Goal: Task Accomplishment & Management: Manage account settings

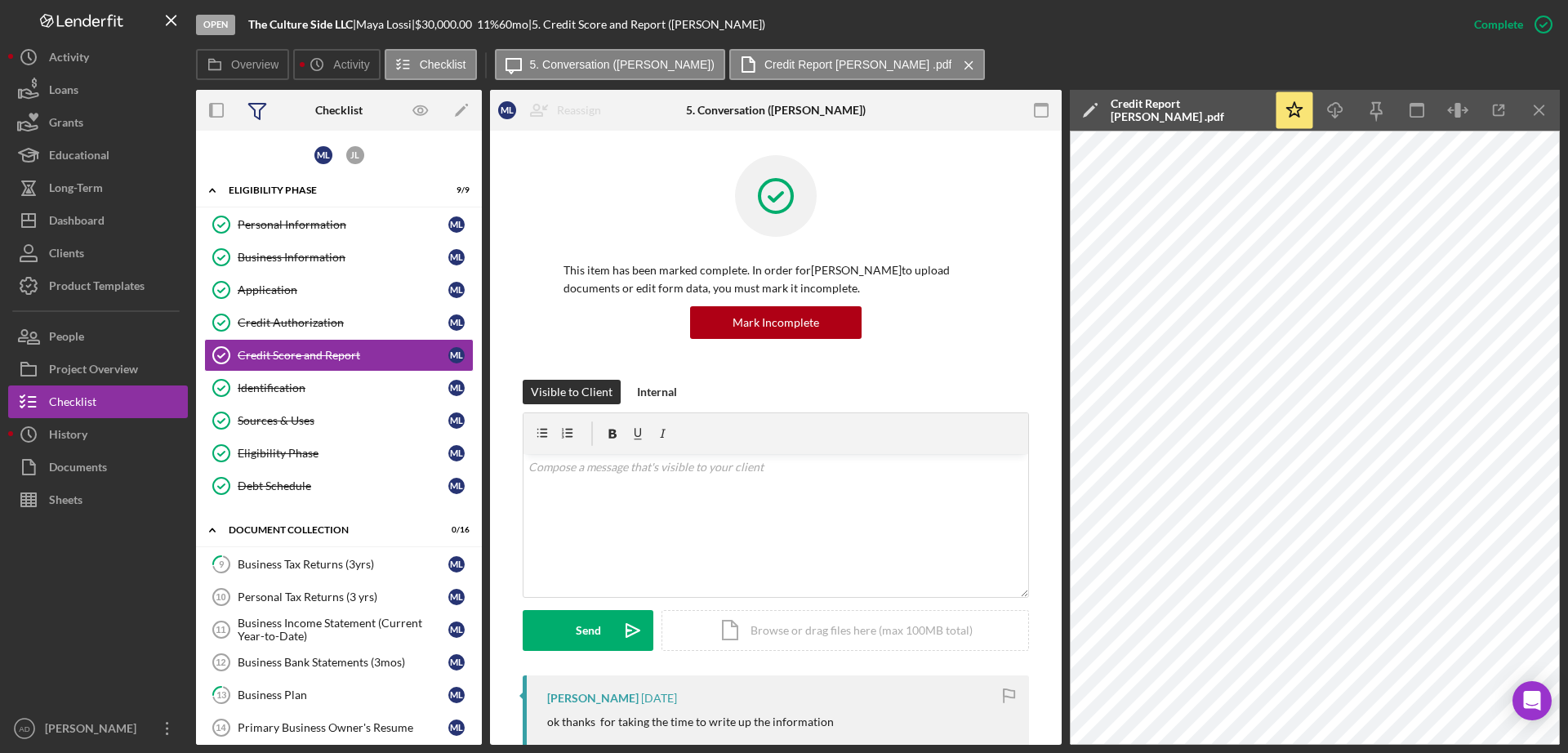
scroll to position [1270, 0]
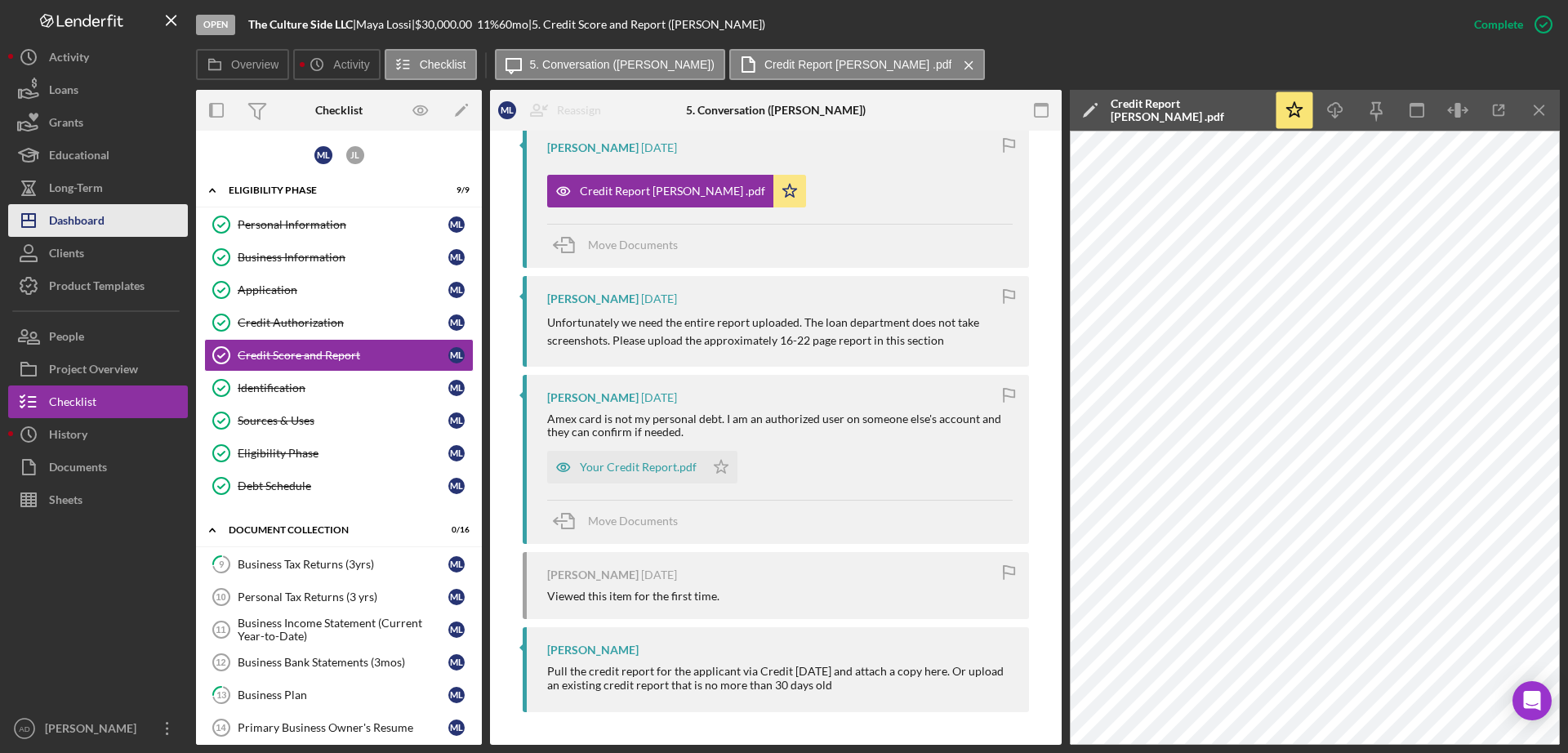
click at [73, 216] on div "Dashboard" at bounding box center [77, 222] width 56 height 37
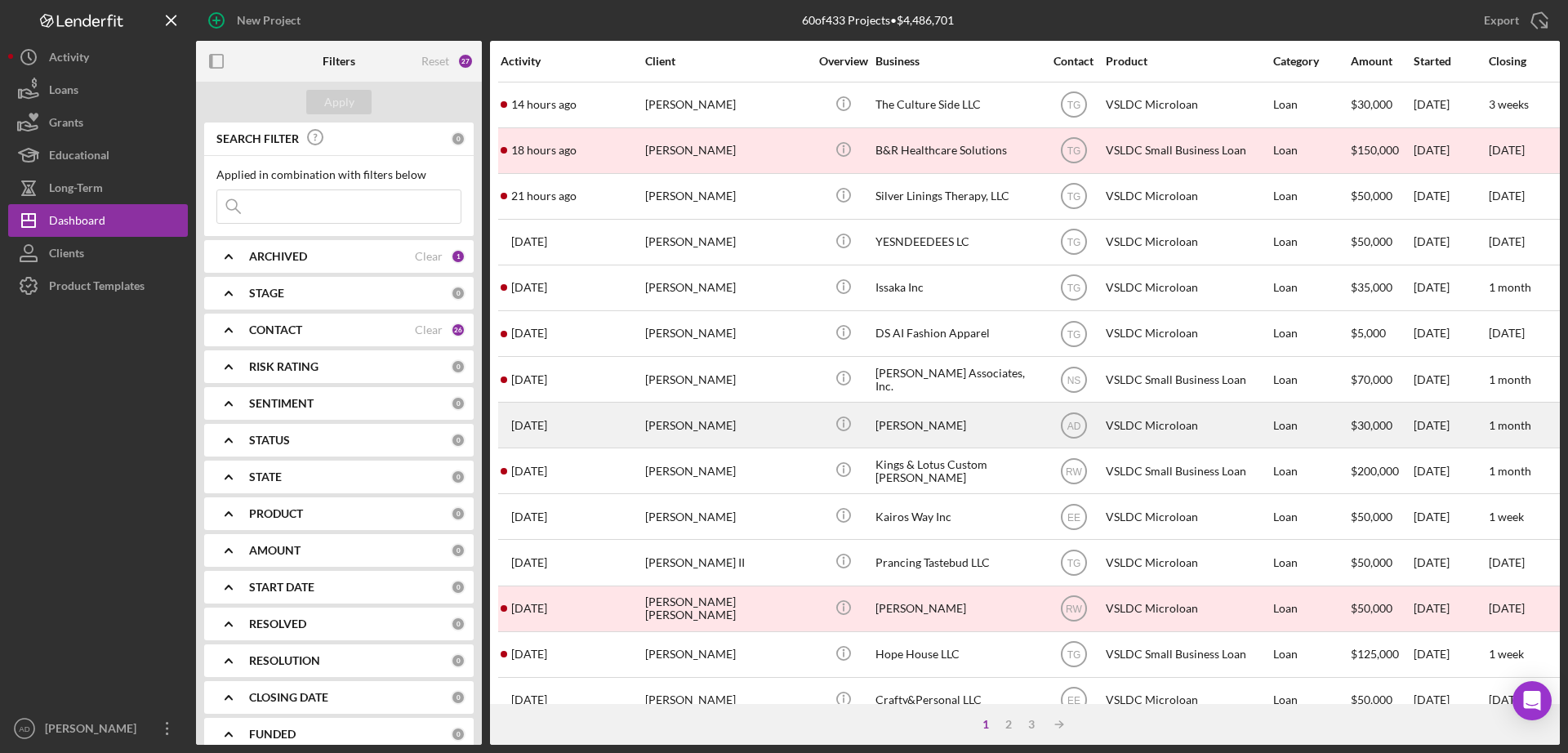
click at [630, 422] on div "[DATE] [PERSON_NAME]" at bounding box center [572, 425] width 143 height 43
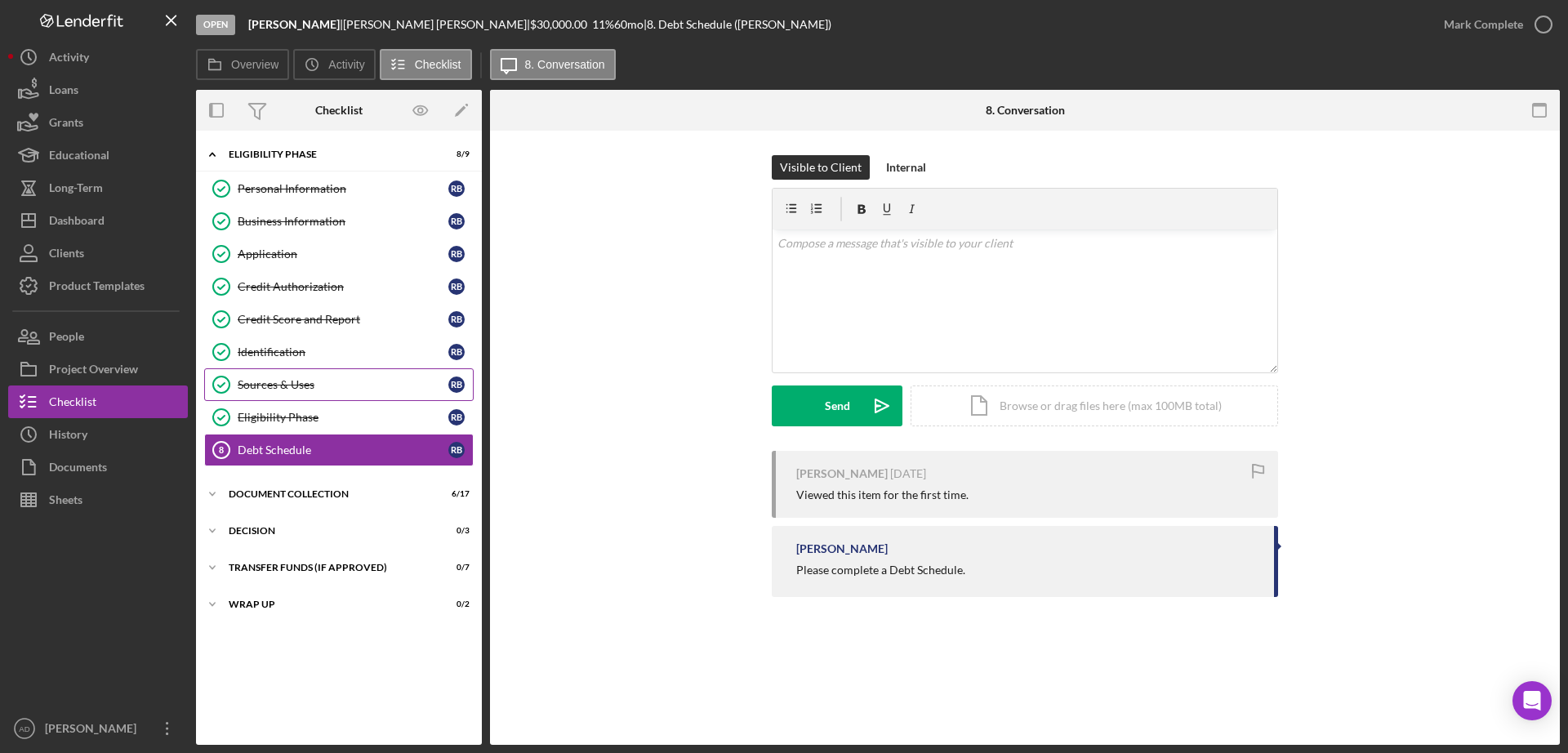
click at [276, 378] on div "Sources & Uses" at bounding box center [342, 385] width 210 height 13
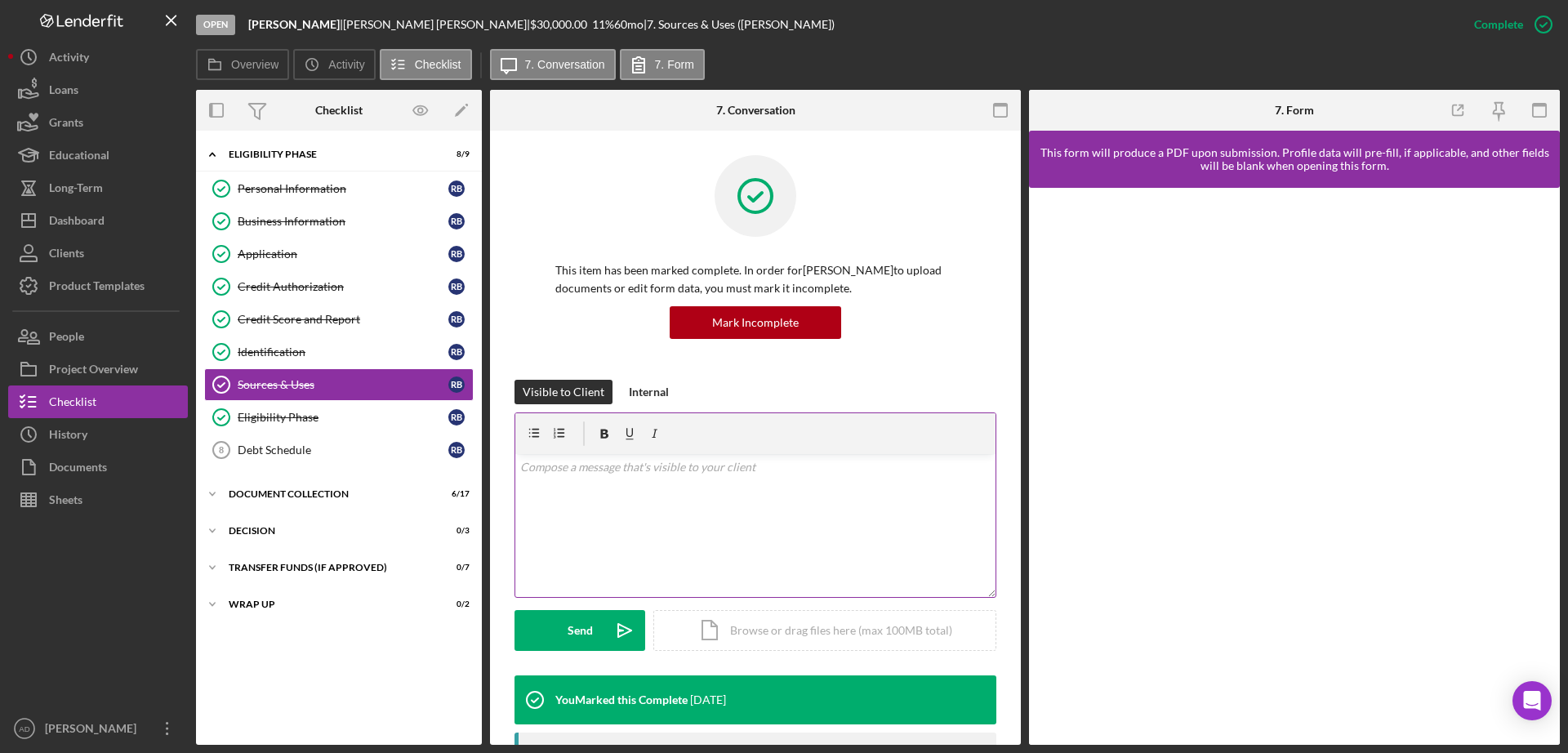
click at [552, 496] on div "v Color teal Color pink Remove color Add row above Add row below Add column bef…" at bounding box center [756, 525] width 480 height 143
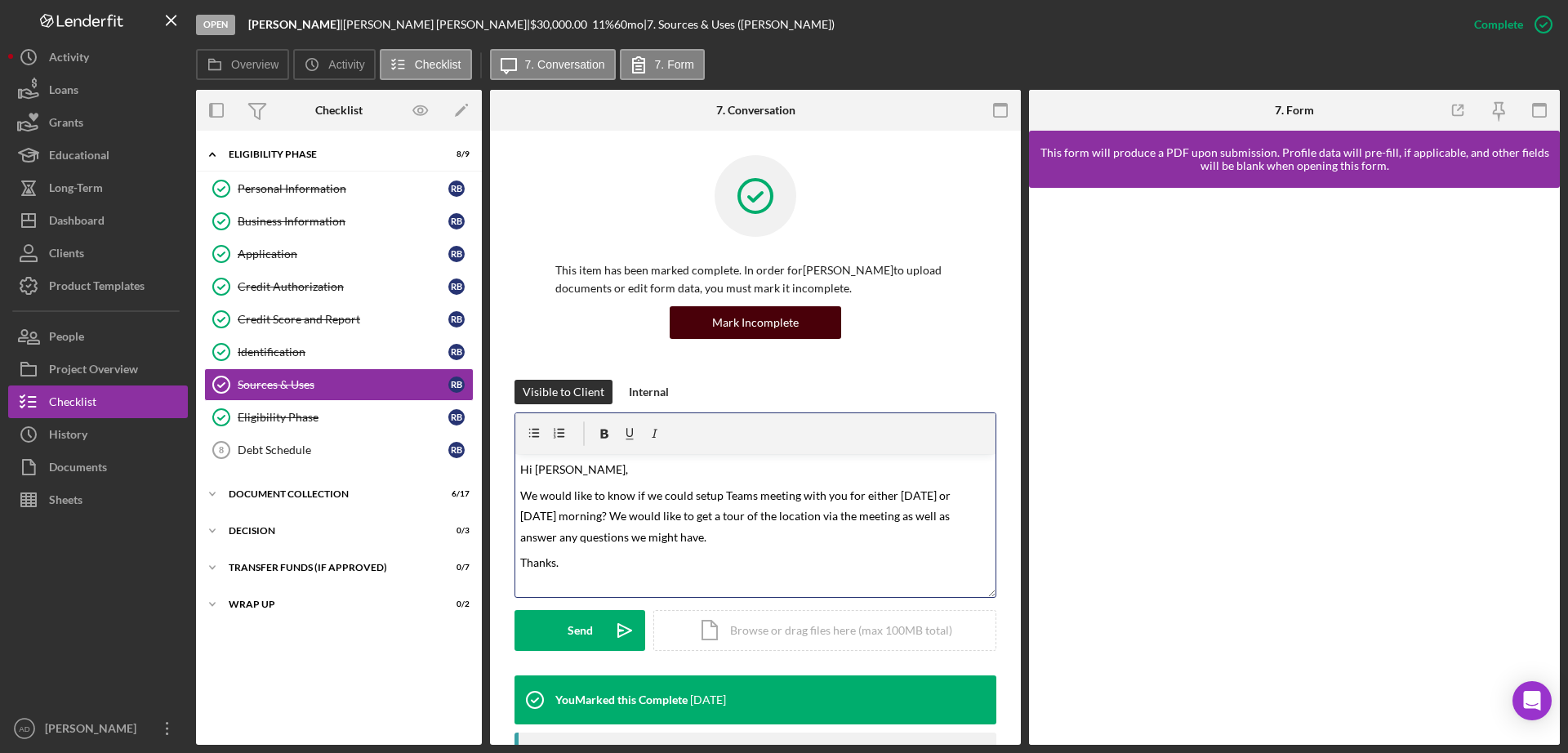
click at [707, 325] on button "Mark Incomplete" at bounding box center [756, 322] width 172 height 33
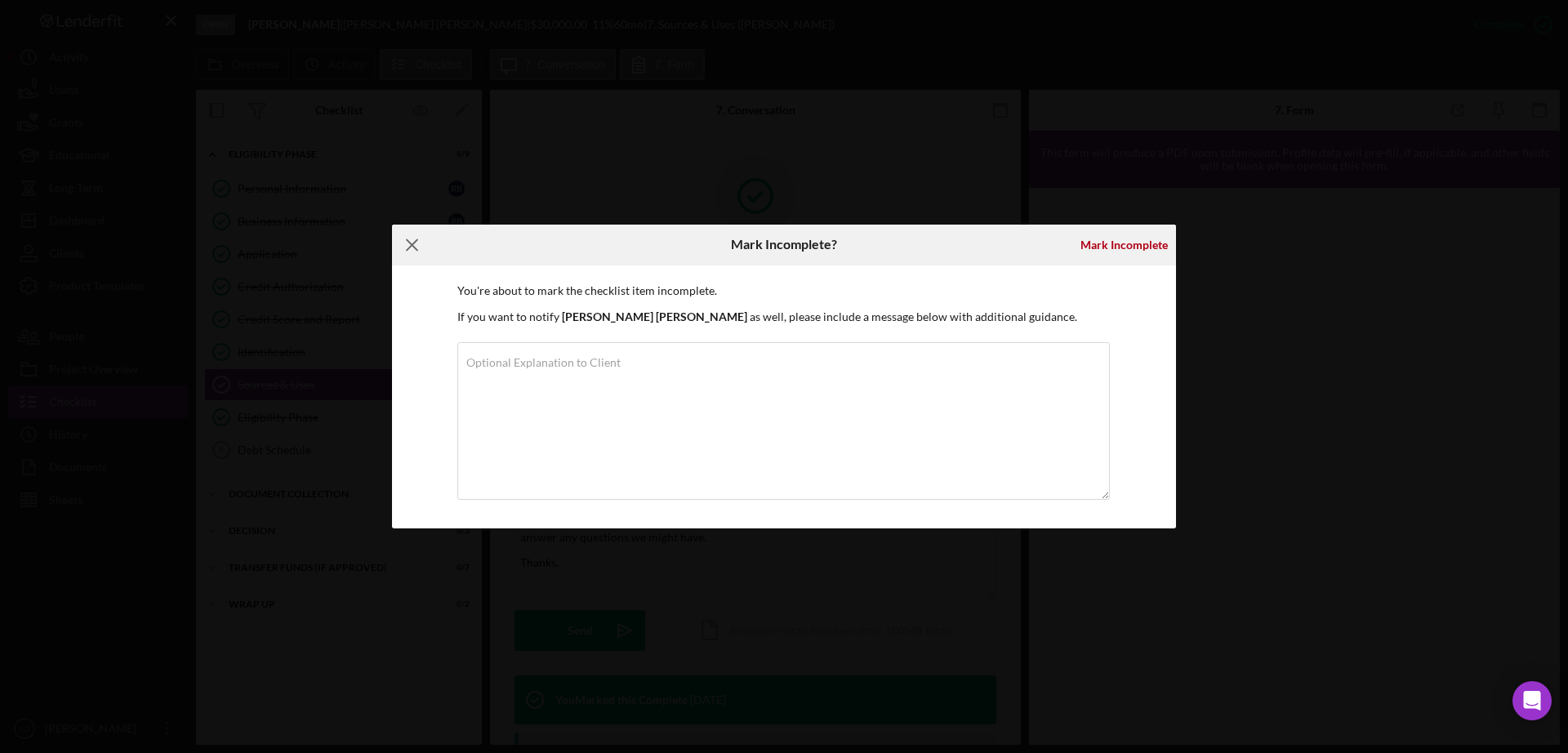
click at [407, 245] on icon "Icon/Menu Close" at bounding box center [412, 245] width 41 height 41
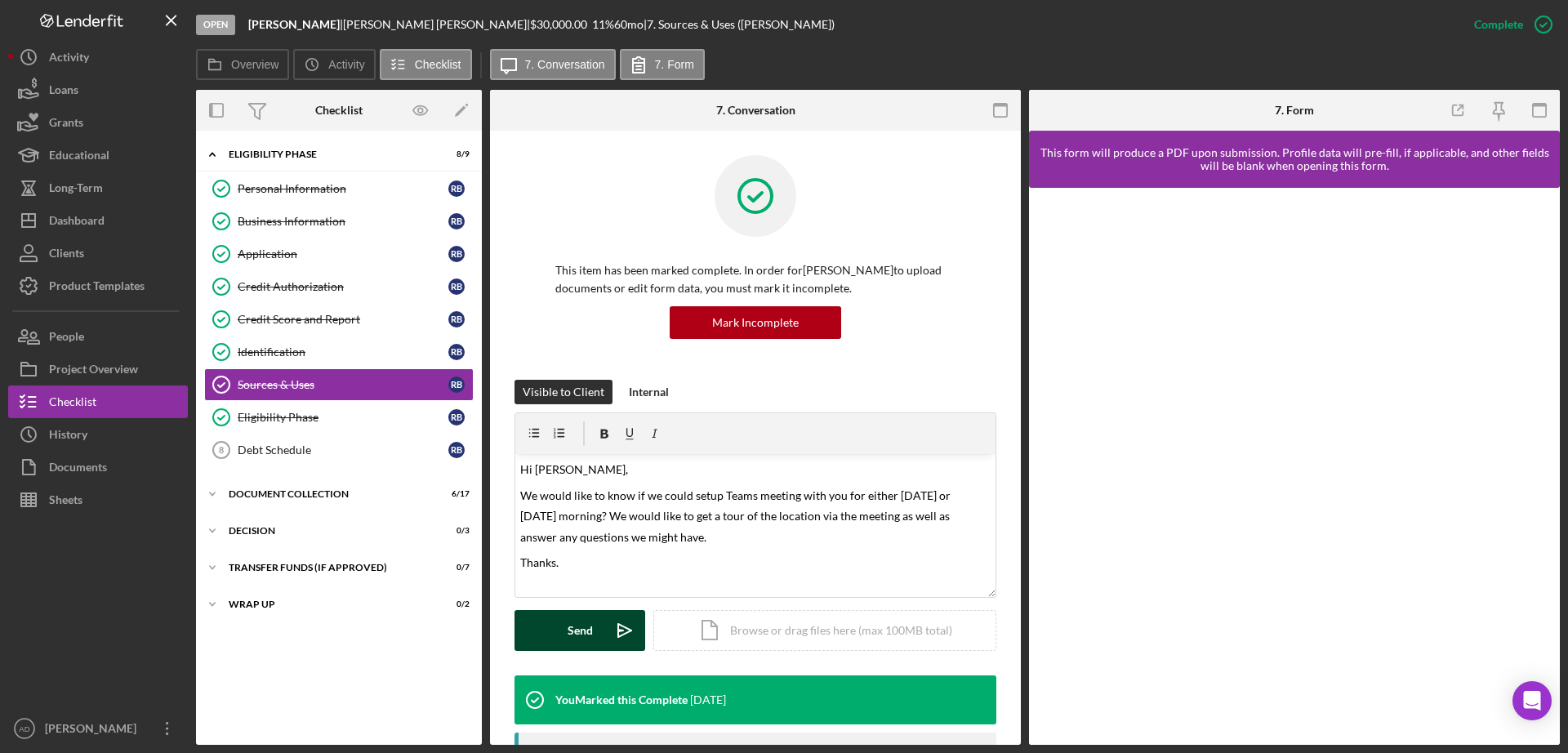
click at [577, 619] on div "Send" at bounding box center [580, 630] width 25 height 41
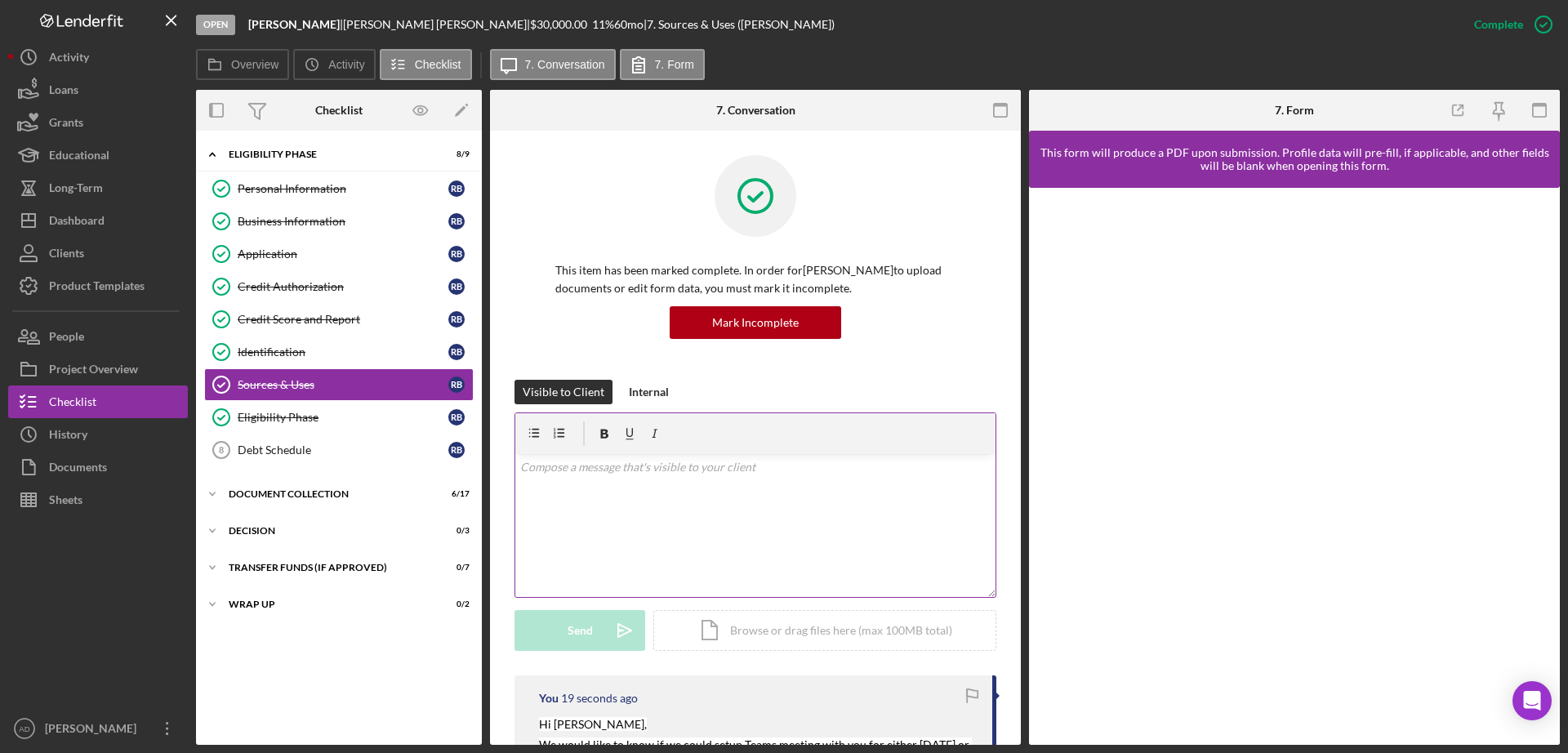
click at [564, 484] on div "v Color teal Color pink Remove color Add row above Add row below Add column bef…" at bounding box center [756, 525] width 480 height 143
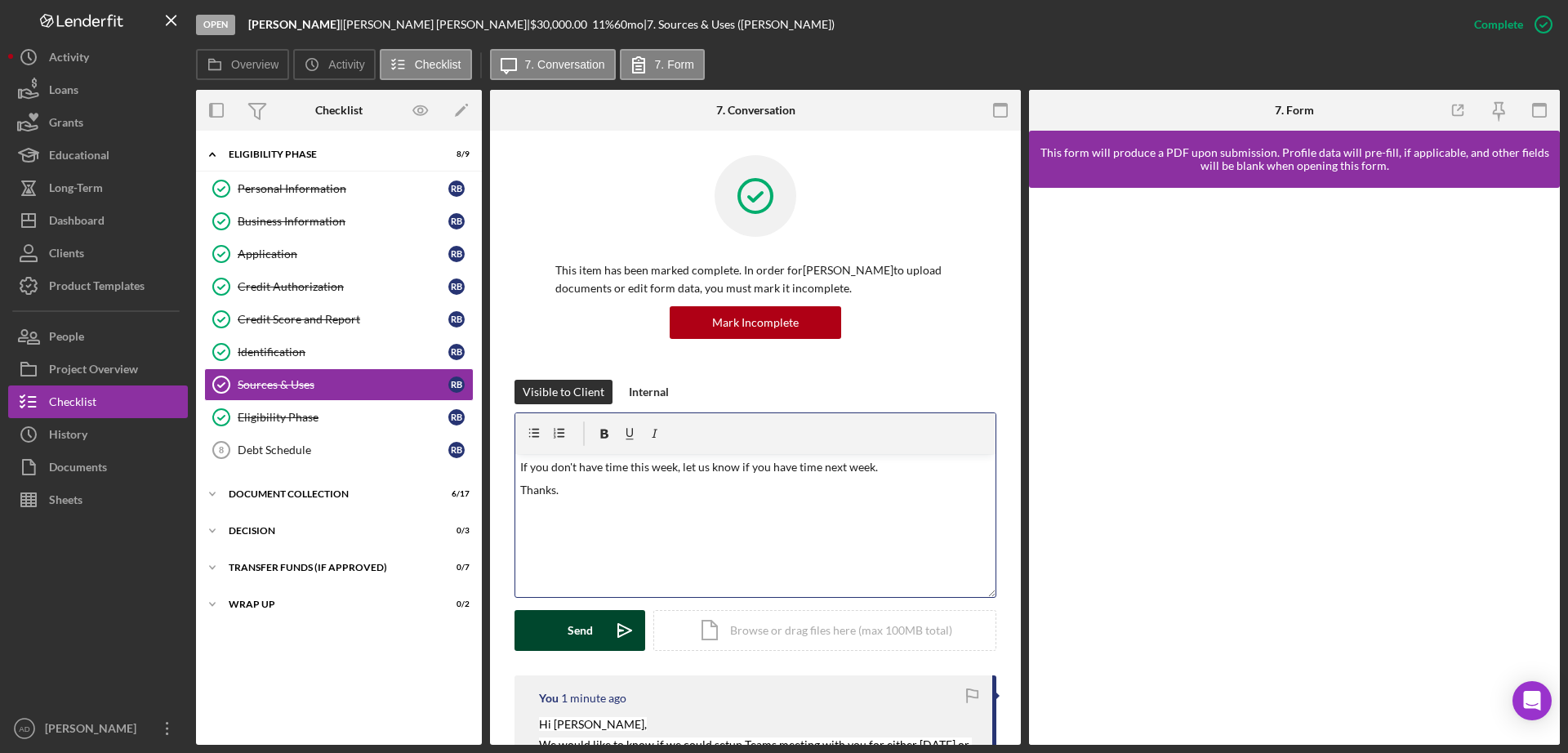
click at [561, 634] on button "Send Icon/icon-invite-send" at bounding box center [580, 630] width 131 height 41
